Goal: Information Seeking & Learning: Learn about a topic

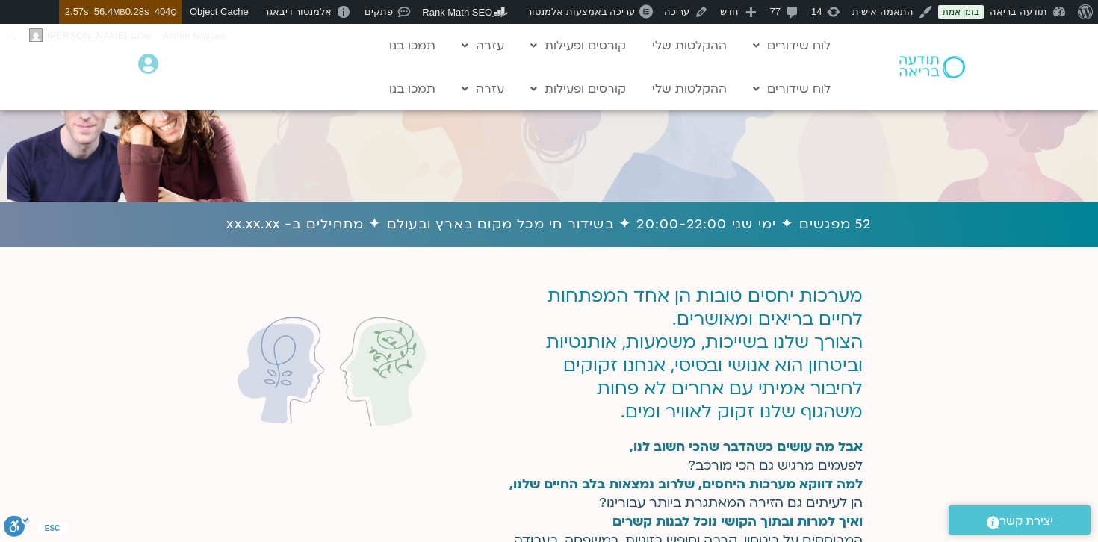
scroll to position [285, 0]
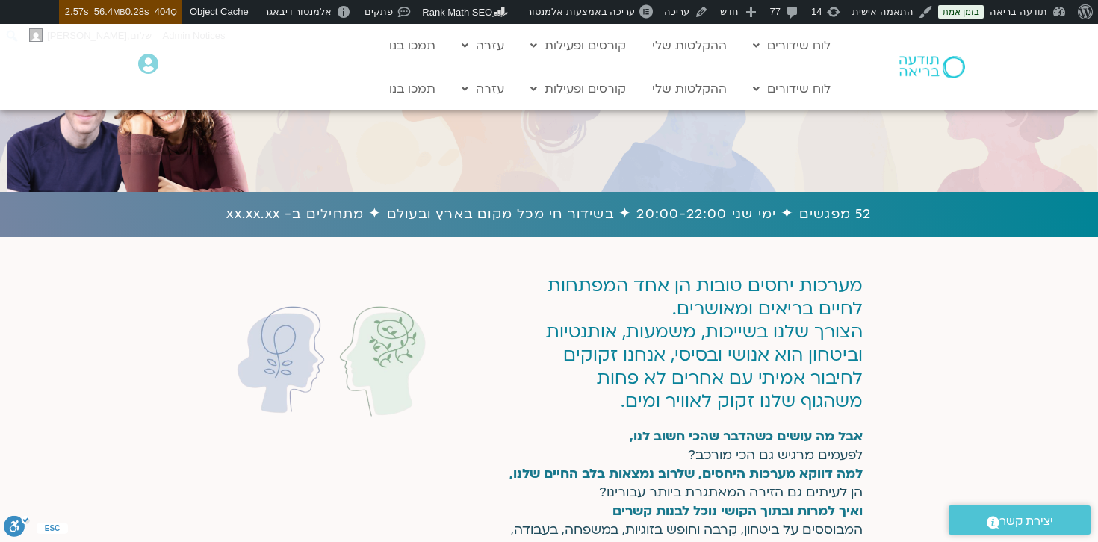
click at [574, 458] on p "אבל מה עושים כשהדבר שהכי חשוב לנו, לפעמים מרגיש גם הכי מורכב? למה דווקא מערכות …" at bounding box center [664, 492] width 398 height 131
